Goal: Transaction & Acquisition: Purchase product/service

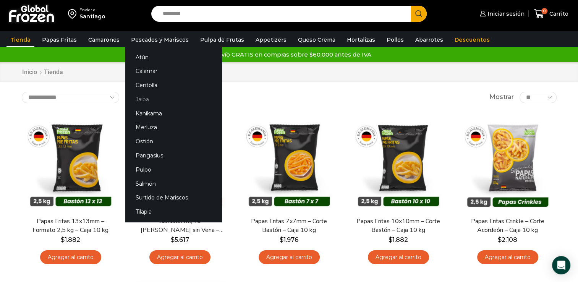
click at [145, 97] on link "Jaiba" at bounding box center [173, 99] width 96 height 14
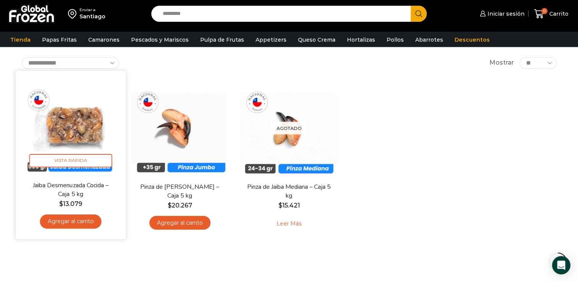
click at [86, 221] on link "Agregar al carrito" at bounding box center [70, 221] width 61 height 14
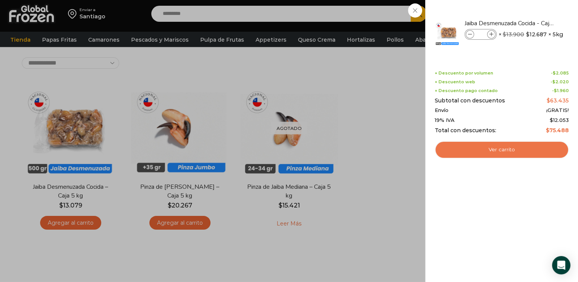
click at [524, 158] on link "Ver carrito" at bounding box center [502, 150] width 134 height 18
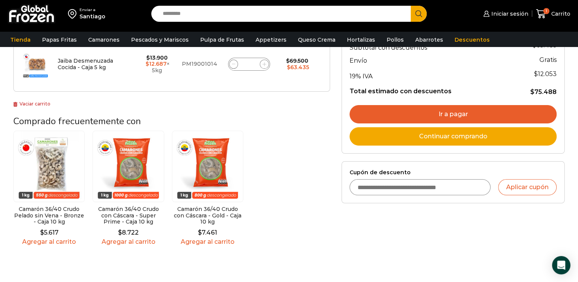
scroll to position [115, 0]
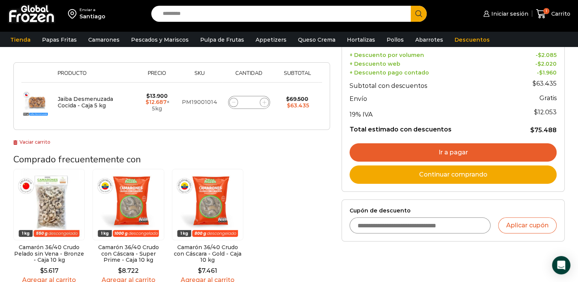
click at [467, 151] on link "Ir a pagar" at bounding box center [452, 152] width 207 height 18
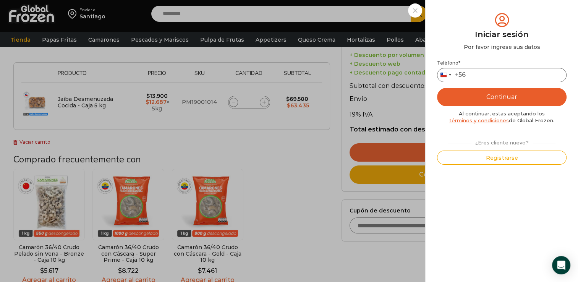
click at [510, 76] on input "Teléfono *" at bounding box center [501, 75] width 129 height 14
type input "*********"
click at [508, 99] on button "Continuar" at bounding box center [501, 97] width 129 height 18
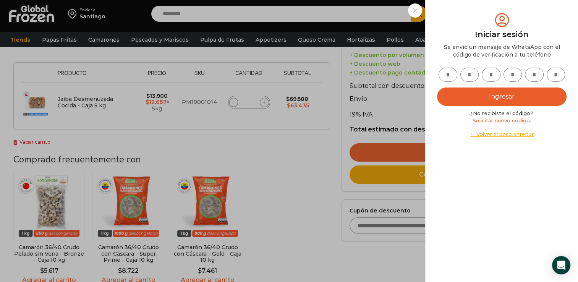
click at [445, 75] on input "text" at bounding box center [447, 75] width 19 height 14
type input "*"
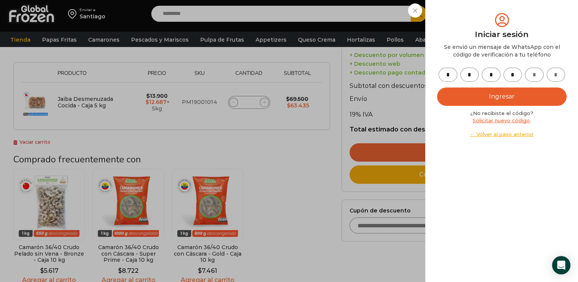
type input "*"
click at [516, 91] on button "Ingresar" at bounding box center [501, 96] width 129 height 18
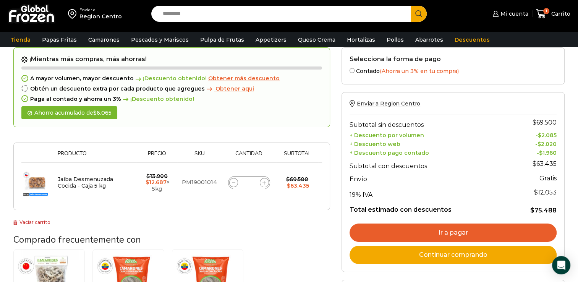
click at [473, 234] on link "Ir a pagar" at bounding box center [452, 232] width 207 height 18
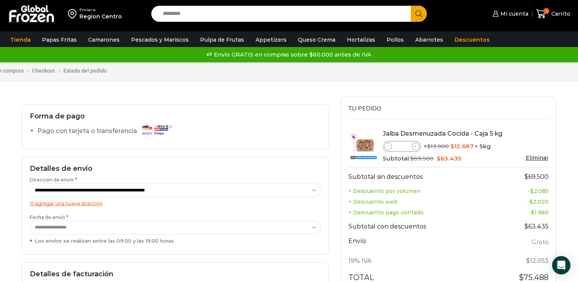
click at [96, 228] on select "**********" at bounding box center [175, 227] width 291 height 14
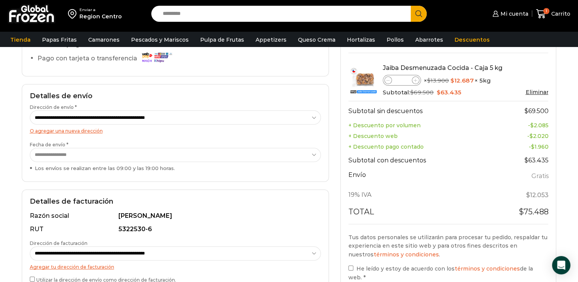
scroll to position [153, 0]
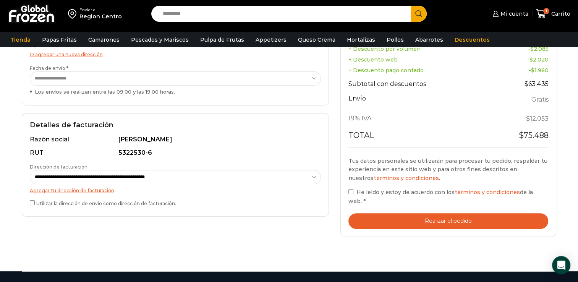
click at [436, 219] on button "Realizar el pedido" at bounding box center [448, 221] width 200 height 16
